Goal: Task Accomplishment & Management: Use online tool/utility

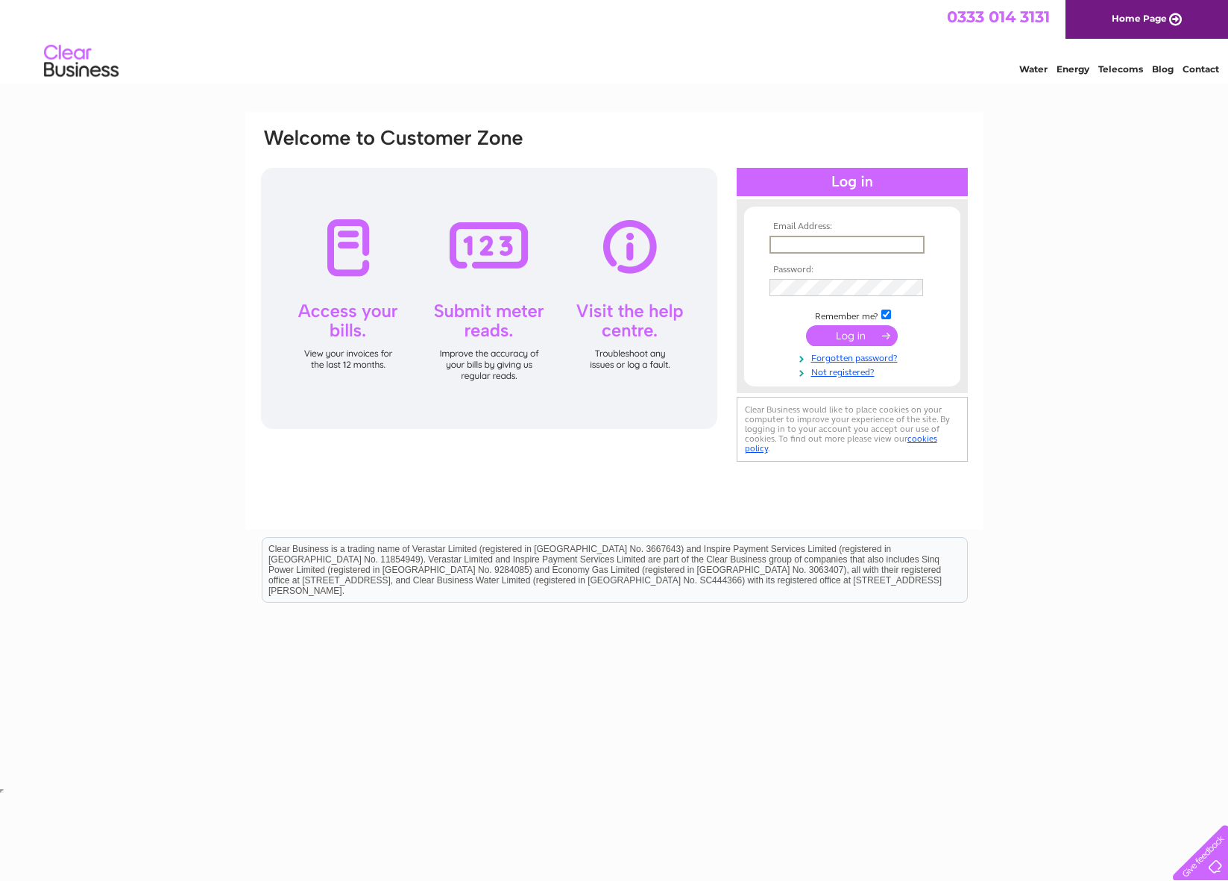
type input "[EMAIL_ADDRESS][DOMAIN_NAME]"
click at [868, 335] on input "submit" at bounding box center [852, 335] width 92 height 21
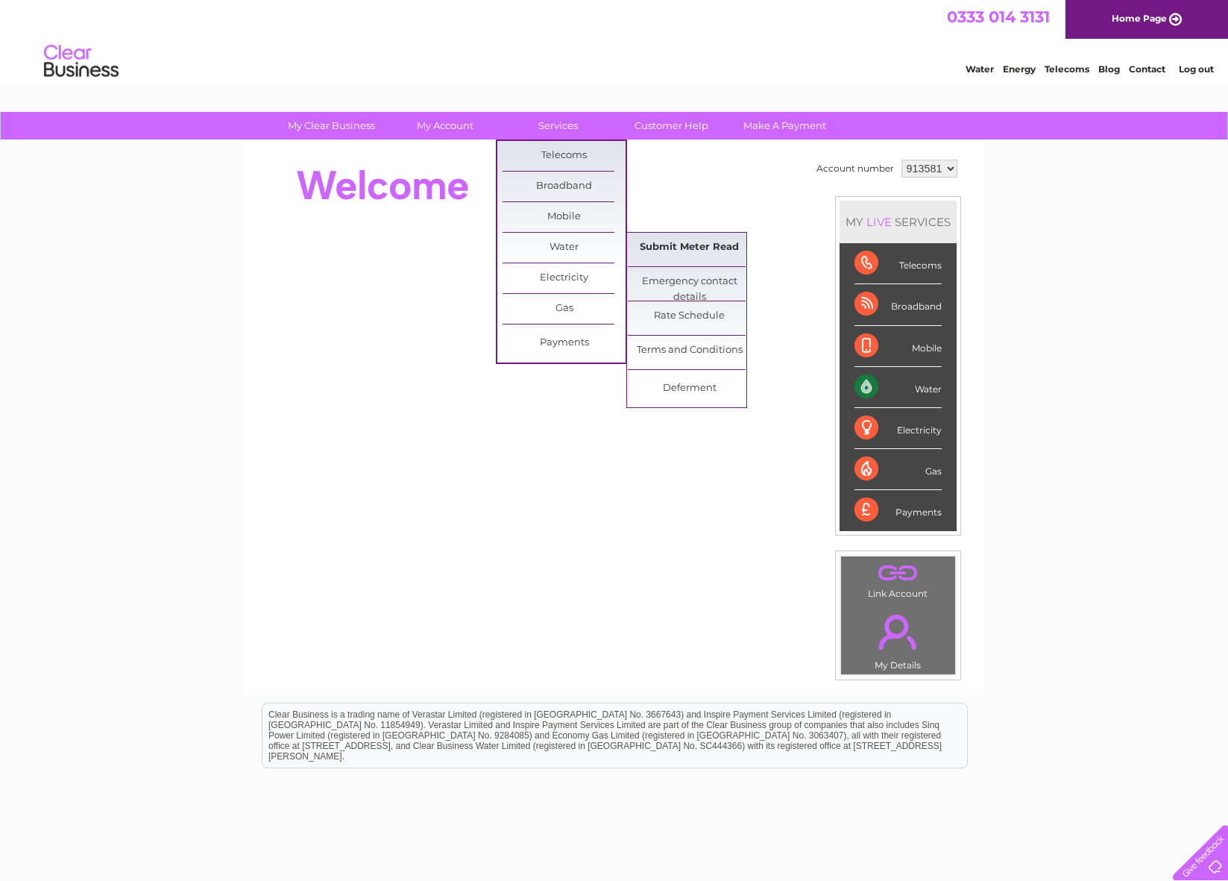
click at [706, 248] on link "Submit Meter Read" at bounding box center [689, 248] width 123 height 30
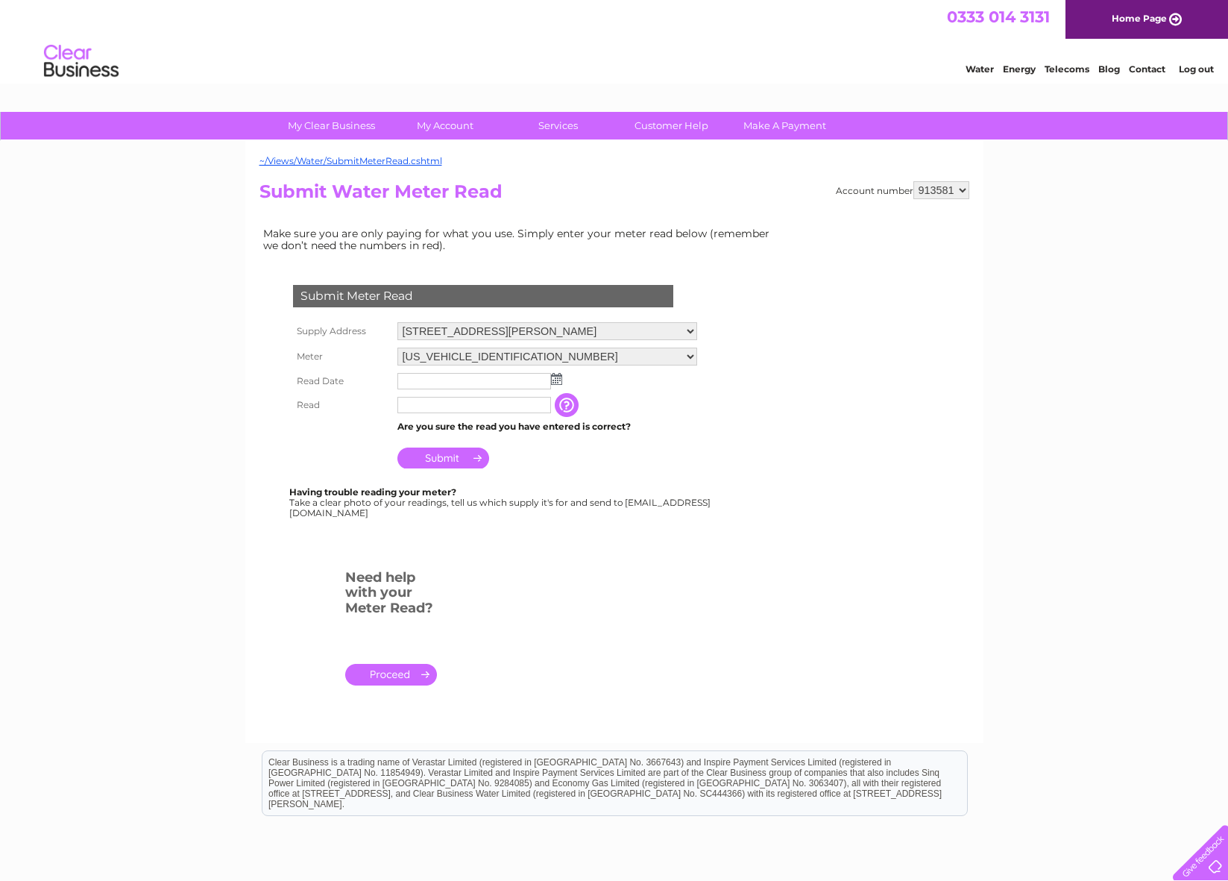
click at [556, 374] on img at bounding box center [556, 379] width 11 height 12
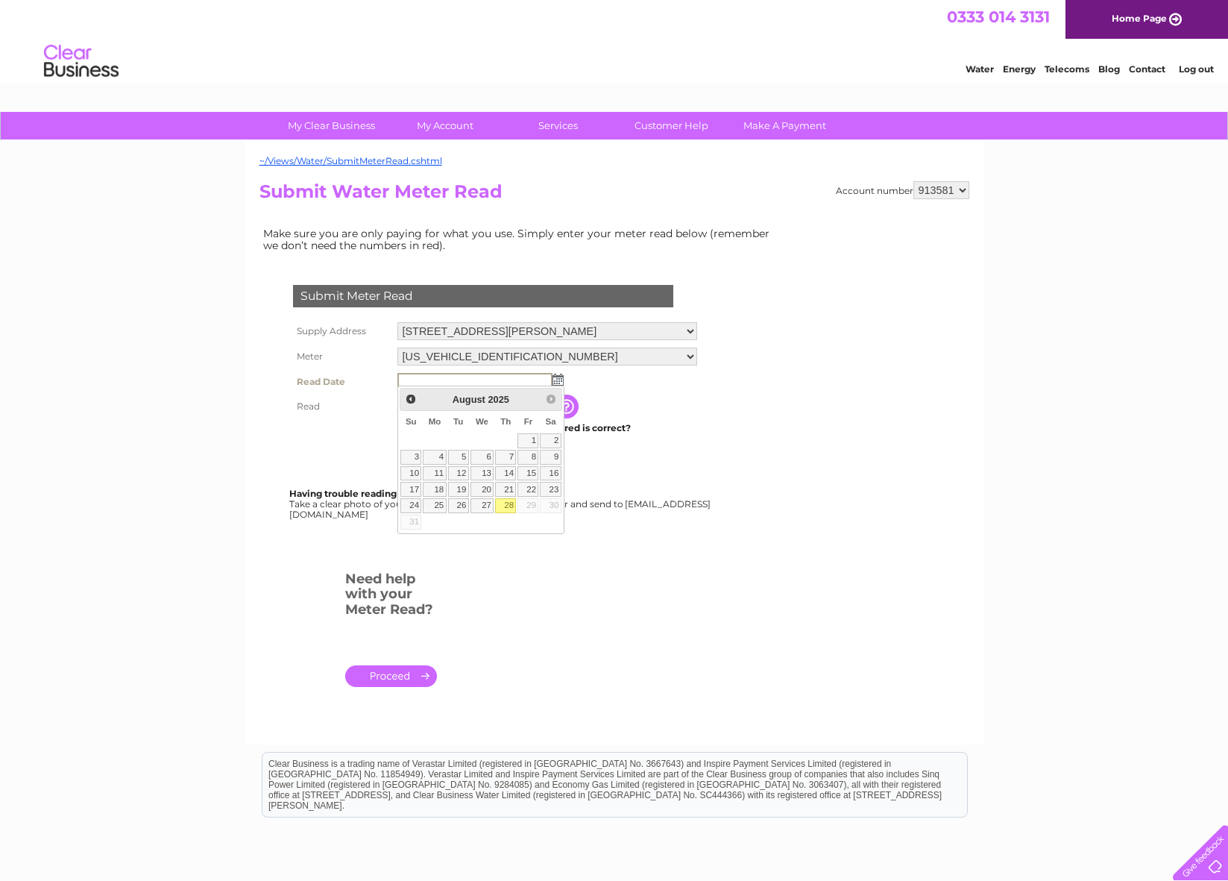
click at [504, 509] on link "28" at bounding box center [505, 505] width 21 height 15
type input "[DATE]"
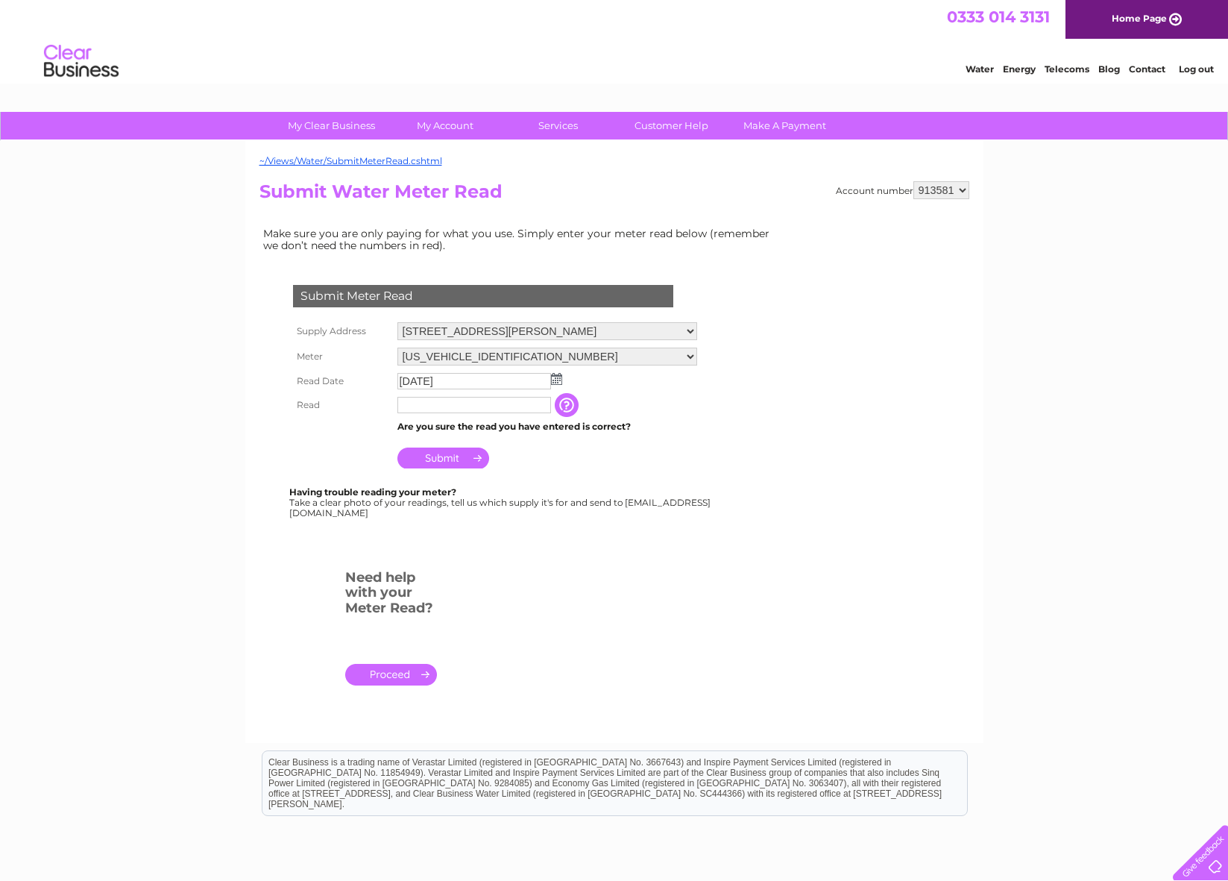
click at [463, 408] on input "text" at bounding box center [475, 405] width 154 height 16
type input "02078"
click at [615, 470] on div "Submit Meter Read Supply Address [STREET_ADDRESS][PERSON_NAME] Meter [US_VEHICL…" at bounding box center [486, 394] width 453 height 249
click at [456, 456] on input "Submit" at bounding box center [444, 457] width 92 height 21
